Goal: Task Accomplishment & Management: Complete application form

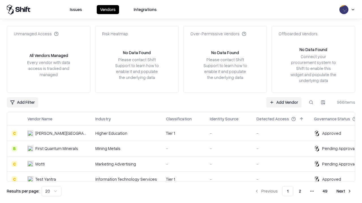
click at [283, 102] on link "Add Vendor" at bounding box center [283, 102] width 35 height 10
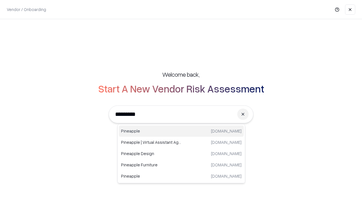
click at [181, 131] on div "Pineapple [DOMAIN_NAME]" at bounding box center [181, 131] width 125 height 11
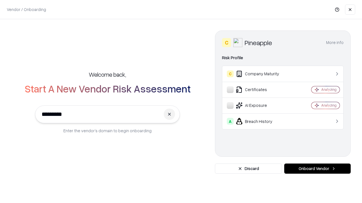
type input "*********"
click at [317, 169] on button "Onboard Vendor" at bounding box center [317, 169] width 66 height 10
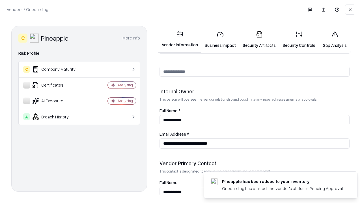
scroll to position [293, 0]
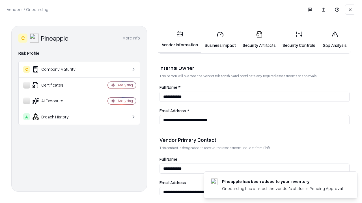
click at [220, 40] on link "Business Impact" at bounding box center [220, 40] width 38 height 26
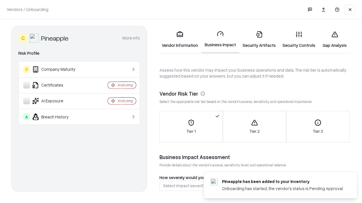
click at [259, 40] on link "Security Artifacts" at bounding box center [259, 40] width 40 height 26
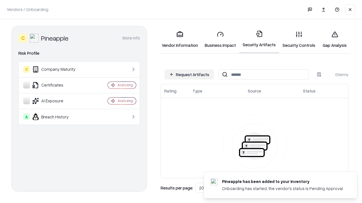
click at [189, 75] on button "Request Artifacts" at bounding box center [188, 75] width 49 height 10
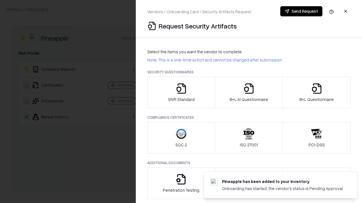
click at [181, 93] on icon "button" at bounding box center [180, 88] width 11 height 11
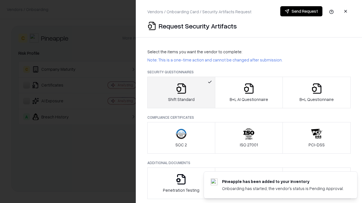
click at [301, 11] on button "Send Request" at bounding box center [301, 11] width 42 height 10
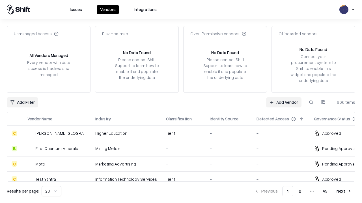
click at [311, 102] on button at bounding box center [311, 102] width 10 height 10
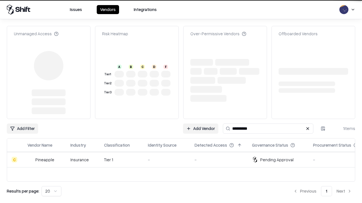
type input "*********"
click at [184, 160] on div "-" at bounding box center [167, 160] width 38 height 6
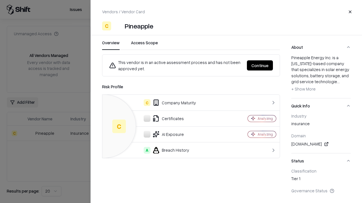
click at [260, 66] on button "Continue" at bounding box center [260, 65] width 26 height 10
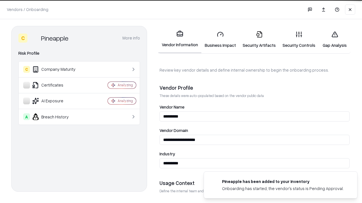
click at [259, 40] on link "Security Artifacts" at bounding box center [259, 40] width 40 height 26
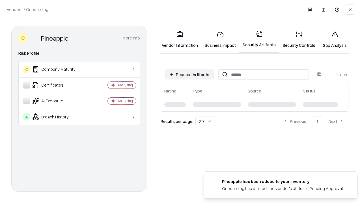
click at [299, 40] on link "Security Controls" at bounding box center [299, 40] width 40 height 26
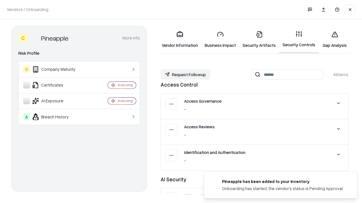
click at [185, 75] on button "Request Followup" at bounding box center [185, 75] width 50 height 10
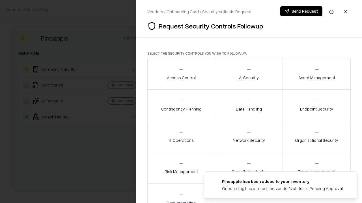
click at [181, 74] on div "Access Control" at bounding box center [181, 74] width 29 height 14
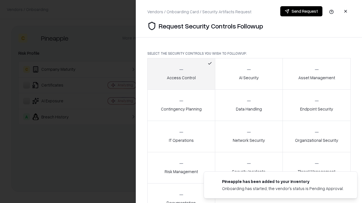
click at [301, 11] on button "Send Request" at bounding box center [301, 11] width 42 height 10
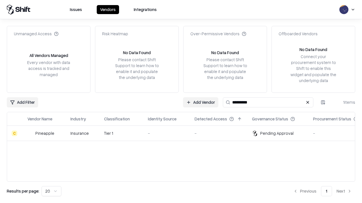
type input "*********"
click at [184, 133] on div "-" at bounding box center [167, 134] width 38 height 6
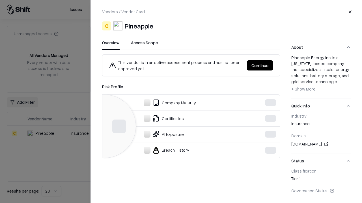
click at [273, 66] on button "Continue" at bounding box center [260, 65] width 26 height 10
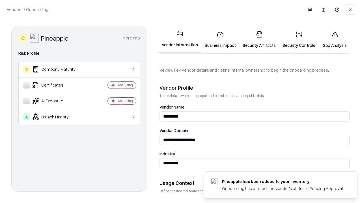
click at [334, 40] on link "Gap Analysis" at bounding box center [334, 40] width 32 height 26
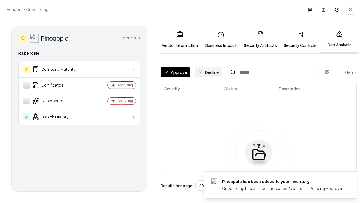
click at [175, 72] on button "Approve" at bounding box center [175, 72] width 30 height 10
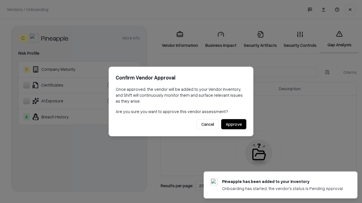
click at [233, 124] on button "Approve" at bounding box center [233, 125] width 25 height 10
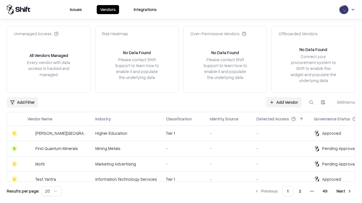
type input "*********"
click at [283, 102] on link "Add Vendor" at bounding box center [283, 102] width 35 height 10
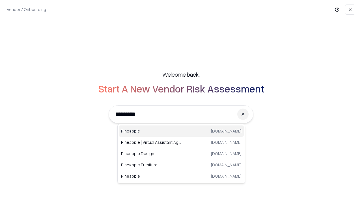
click at [181, 131] on div "Pineapple pineappleenergy.com" at bounding box center [181, 131] width 125 height 11
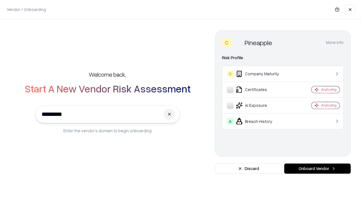
type input "*********"
click at [317, 169] on button "Onboard Vendor" at bounding box center [317, 169] width 66 height 10
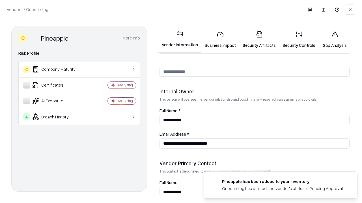
scroll to position [293, 0]
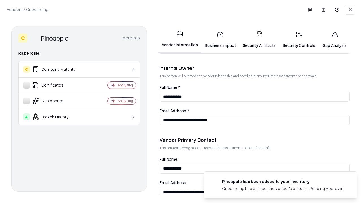
click at [334, 40] on link "Gap Analysis" at bounding box center [334, 40] width 32 height 26
